Goal: Task Accomplishment & Management: Manage account settings

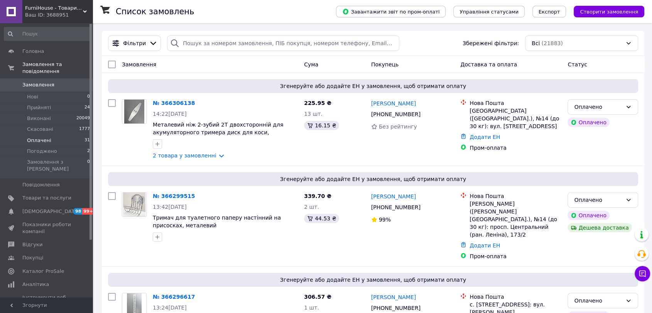
click at [66, 135] on li "Оплачені 31" at bounding box center [47, 140] width 95 height 11
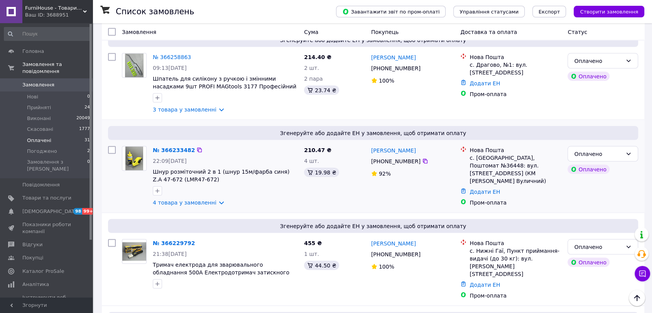
scroll to position [1415, 0]
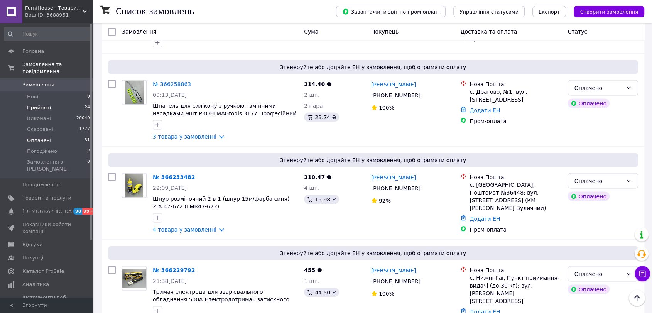
click at [76, 102] on li "Прийняті 24" at bounding box center [47, 107] width 95 height 11
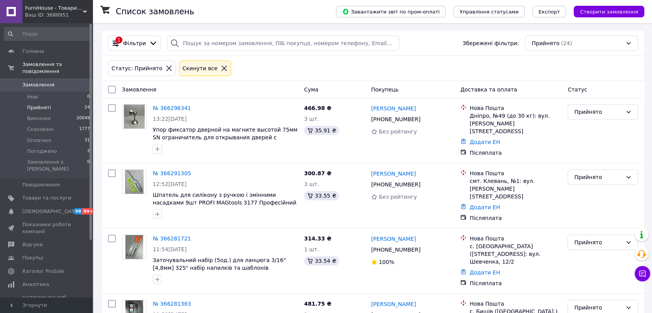
click at [61, 146] on li "Погоджено 2" at bounding box center [47, 151] width 95 height 11
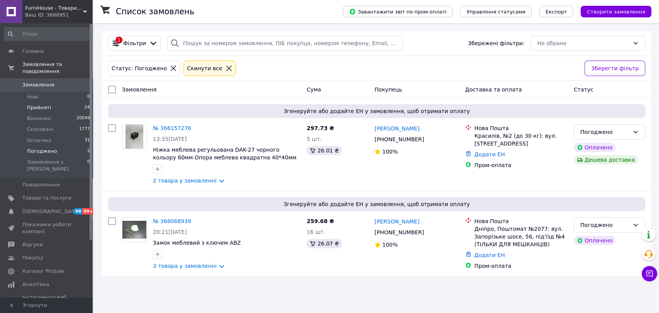
click at [69, 102] on li "Прийняті 24" at bounding box center [47, 107] width 95 height 11
